Goal: Complete application form: Complete application form

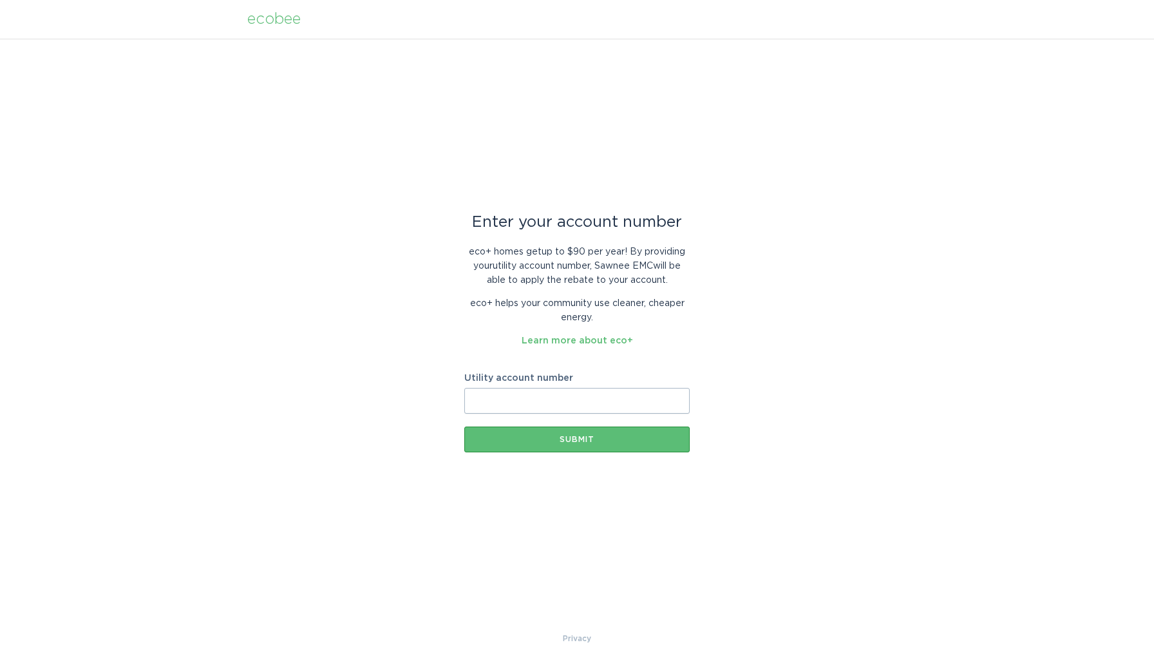
paste input "2291458001"
type input "2291458001"
click at [569, 441] on div "Submit" at bounding box center [577, 439] width 213 height 8
click at [533, 396] on input "Utility account number" at bounding box center [576, 401] width 225 height 26
paste input "2291458001"
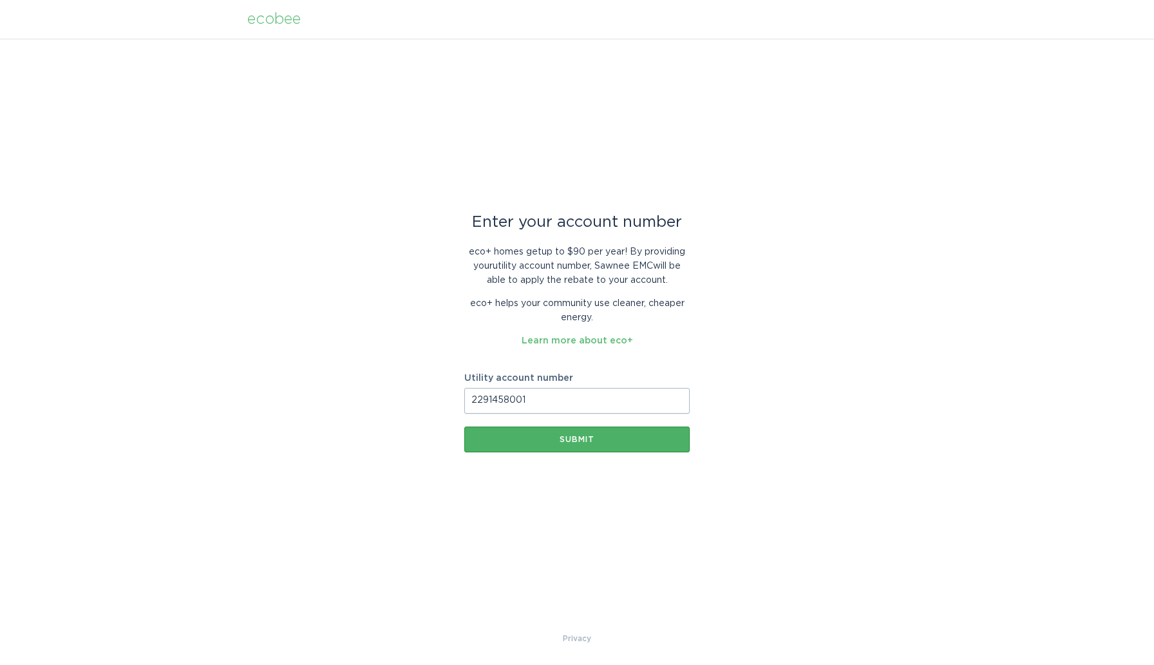
type input "2291458001"
click at [555, 438] on div "Submit" at bounding box center [577, 439] width 213 height 8
click at [528, 400] on input "Utility account number" at bounding box center [576, 401] width 225 height 26
paste input "2291458001"
type input "2291458001"
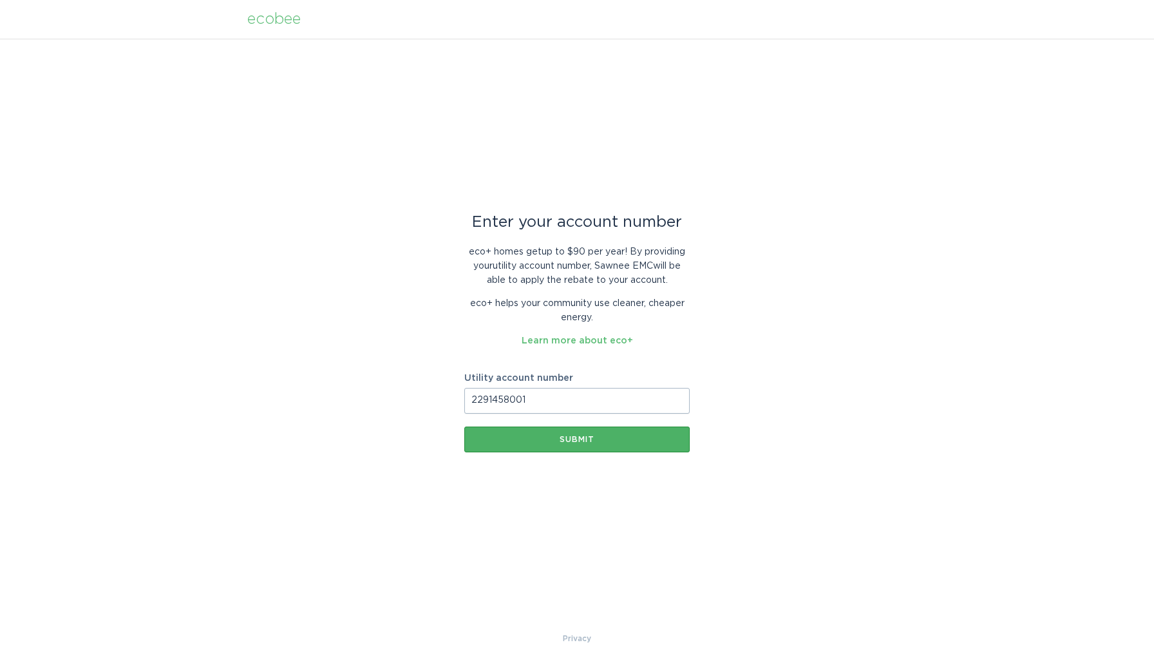
click at [564, 441] on div "Submit" at bounding box center [577, 439] width 213 height 8
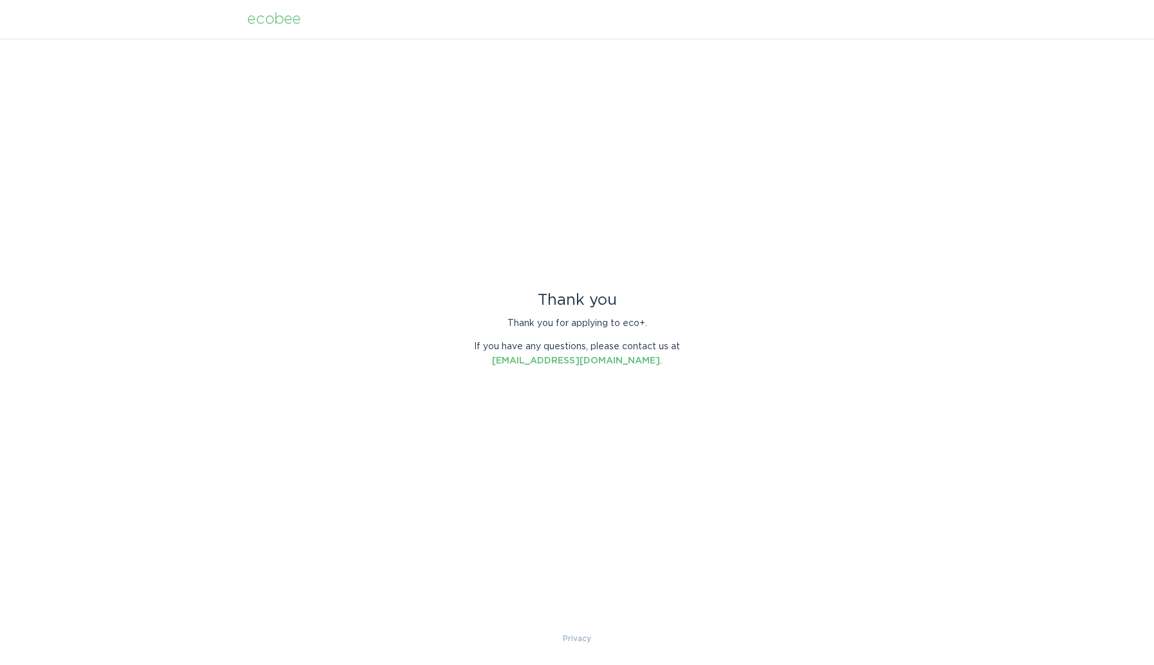
click at [276, 80] on div "Thank you Thank you for applying to eco+. If you have any questions, please con…" at bounding box center [577, 335] width 1154 height 593
